Goal: Find specific page/section: Find specific page/section

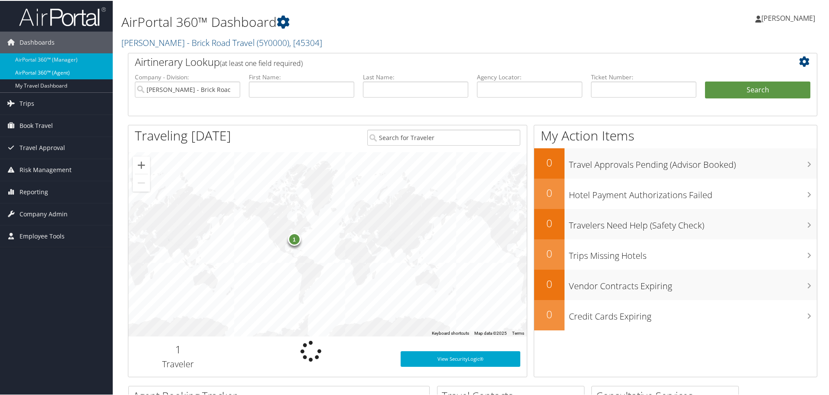
click at [49, 74] on link "AirPortal 360™ (Agent)" at bounding box center [56, 71] width 113 height 13
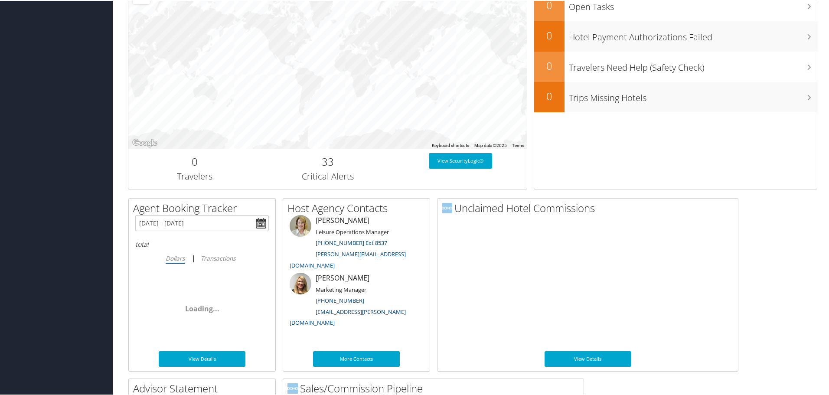
scroll to position [423, 0]
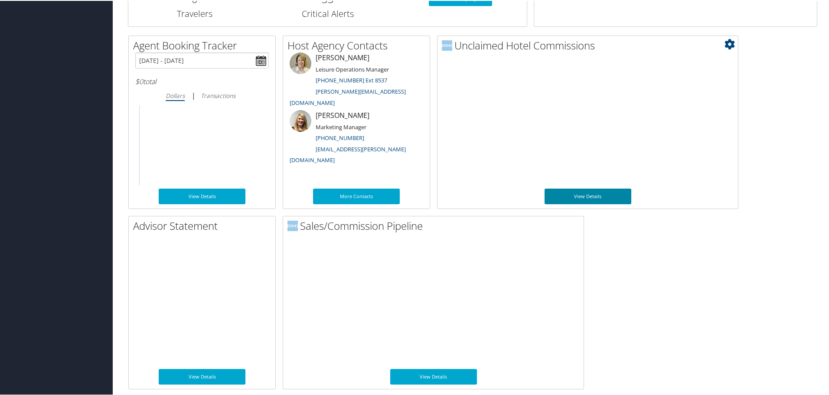
click at [594, 195] on link "View Details" at bounding box center [587, 196] width 87 height 16
